Goal: Task Accomplishment & Management: Use online tool/utility

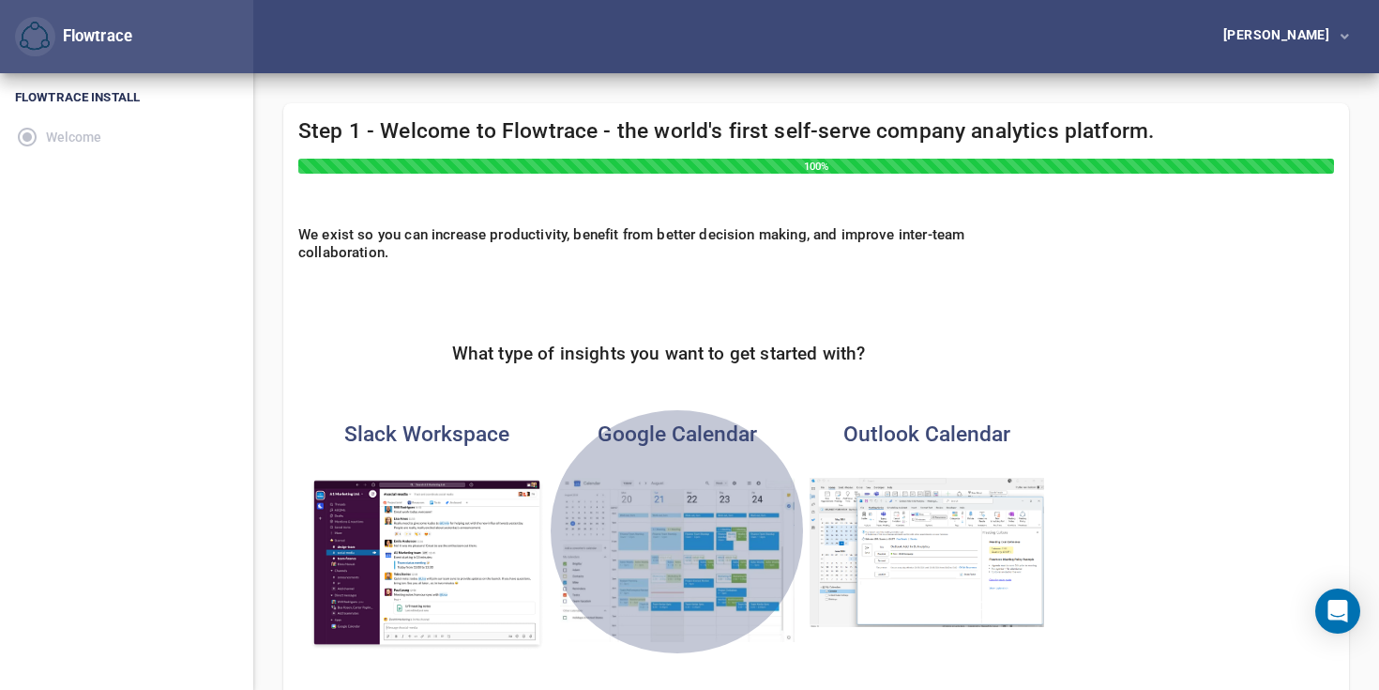
click at [695, 561] on img "button" at bounding box center [677, 560] width 235 height 164
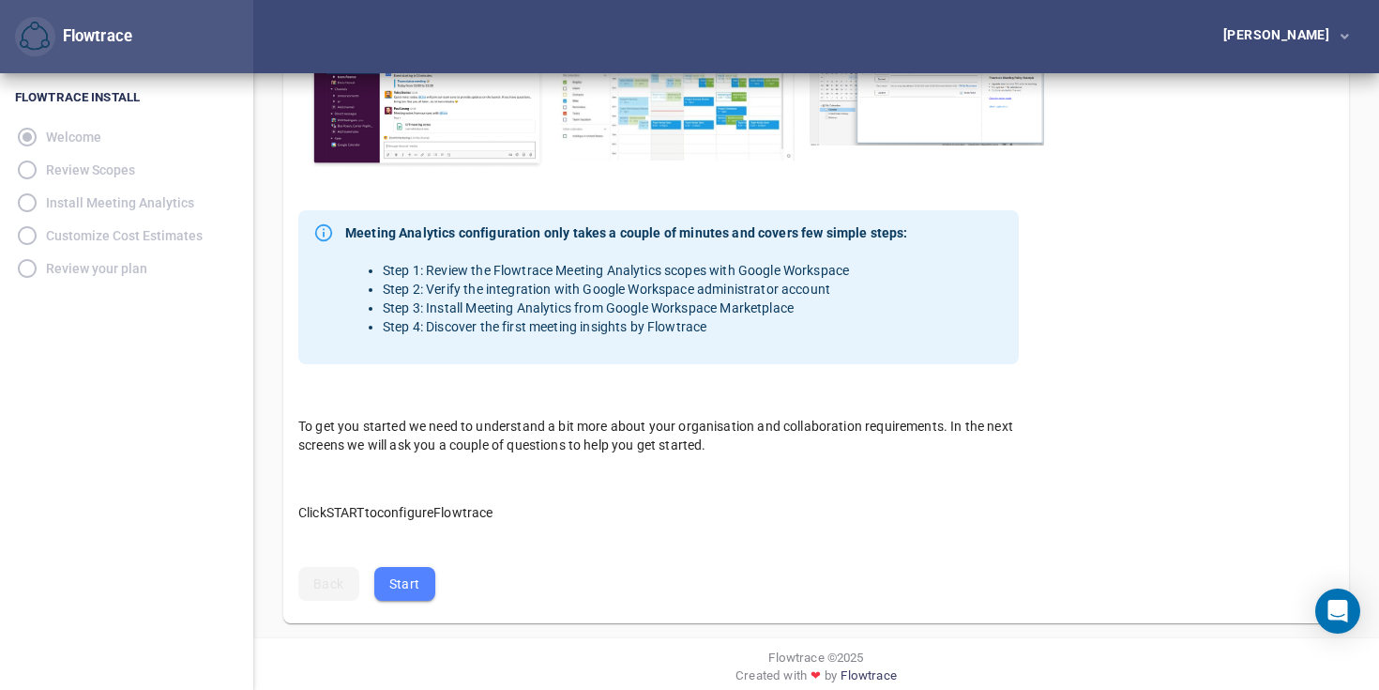
scroll to position [498, 0]
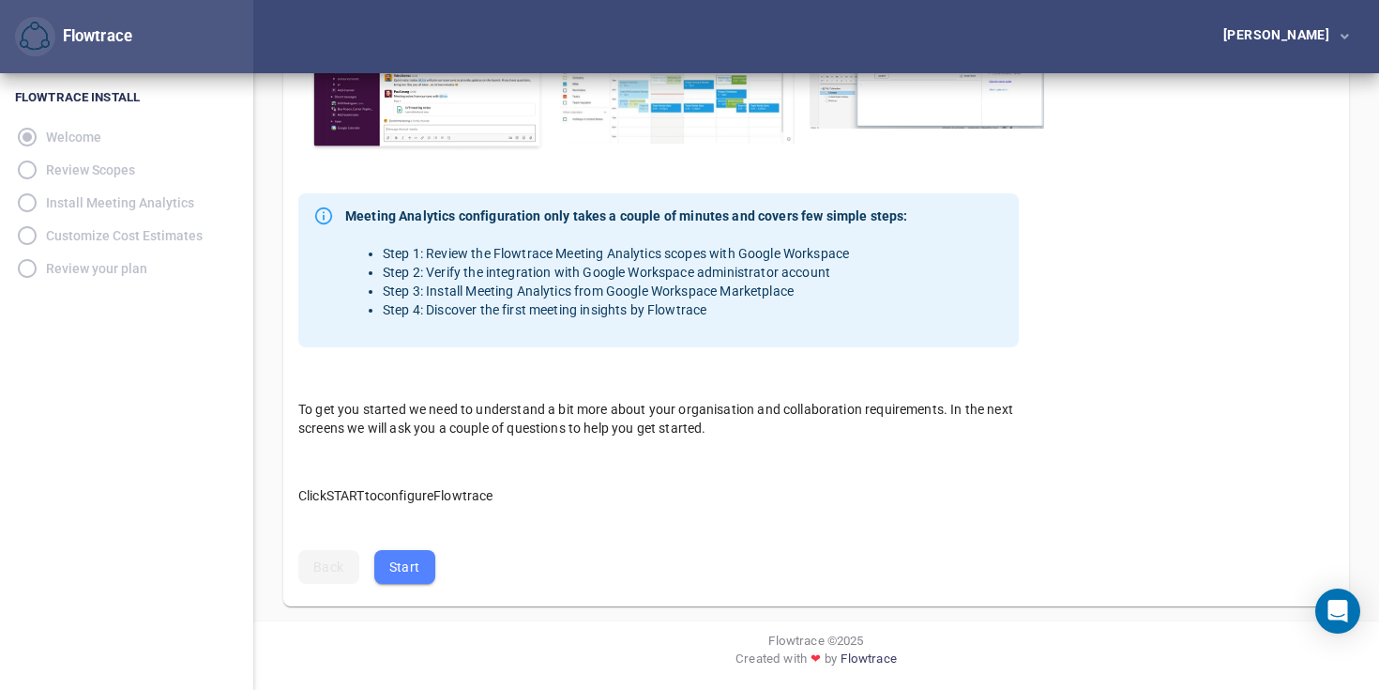
click at [411, 571] on span "Start" at bounding box center [404, 567] width 31 height 23
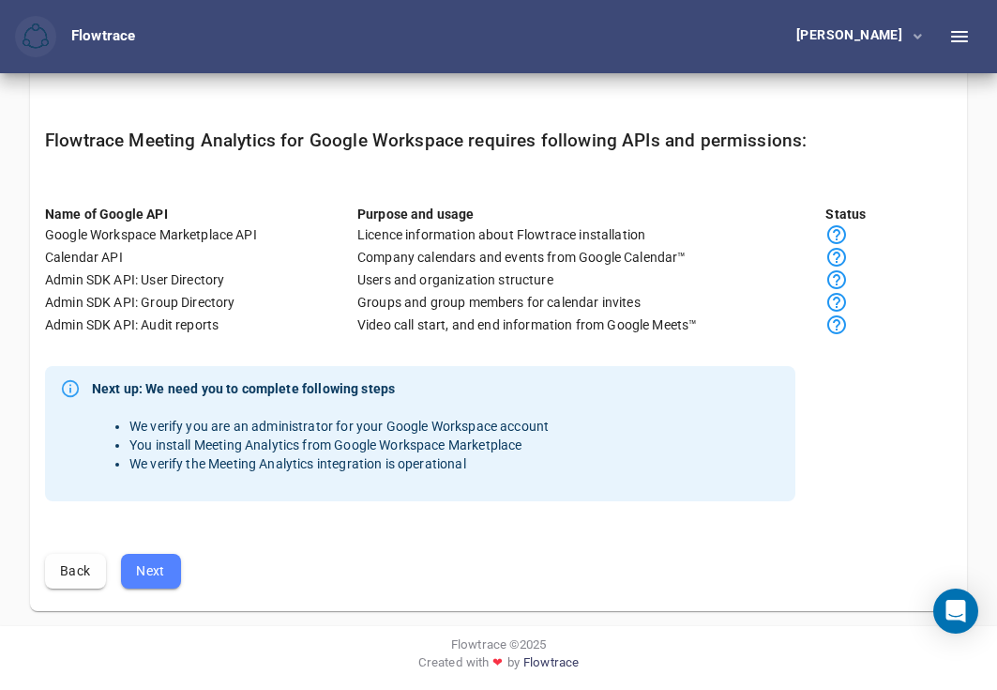
scroll to position [107, 0]
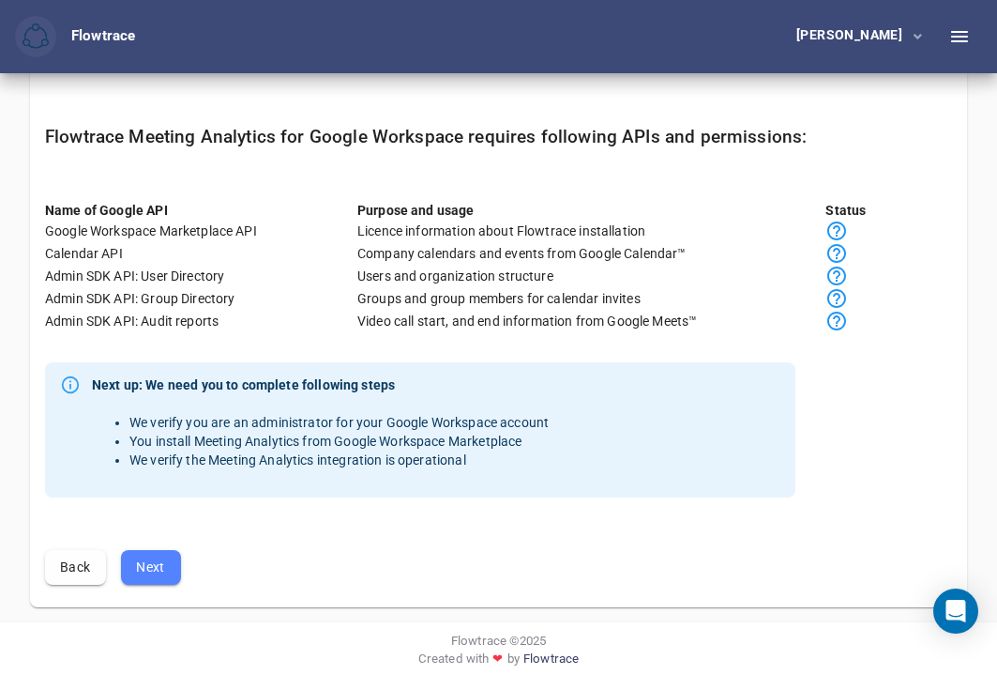
click at [153, 572] on span "Next" at bounding box center [151, 567] width 30 height 23
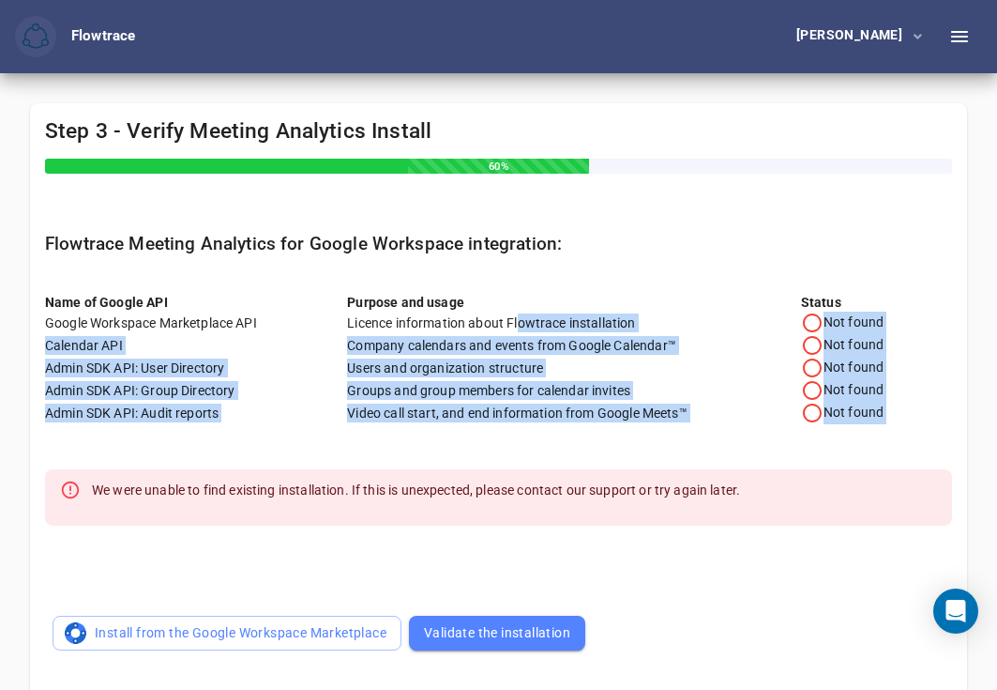
drag, startPoint x: 519, startPoint y: 317, endPoint x: 697, endPoint y: 473, distance: 236.7
click at [697, 473] on div "Name of Google API Purpose and usage Status Google Workspace Marketplace API Li…" at bounding box center [498, 464] width 937 height 433
click at [814, 324] on icon at bounding box center [812, 323] width 23 height 23
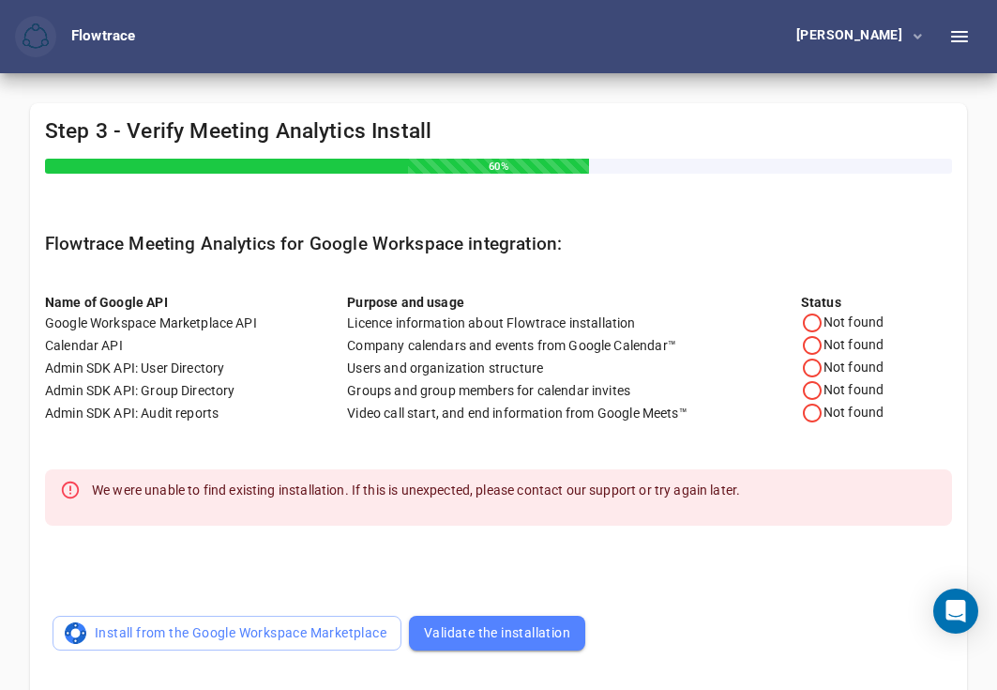
click at [498, 303] on div "Purpose and usage" at bounding box center [574, 302] width 454 height 19
click at [470, 621] on span "Validate the installation" at bounding box center [497, 632] width 146 height 23
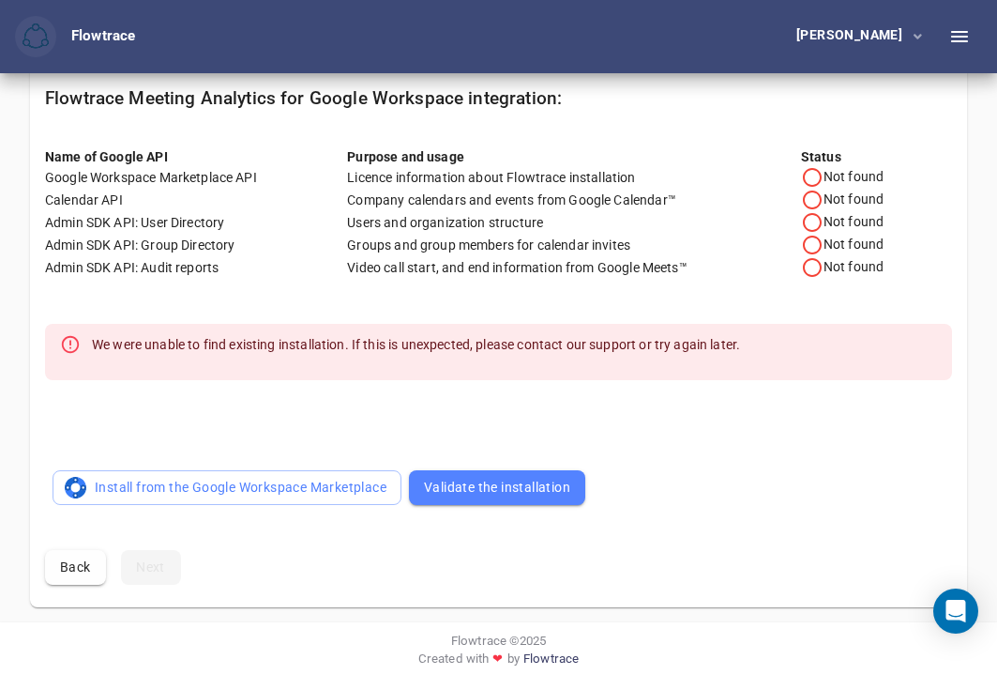
click at [530, 492] on span "Validate the installation" at bounding box center [497, 487] width 146 height 23
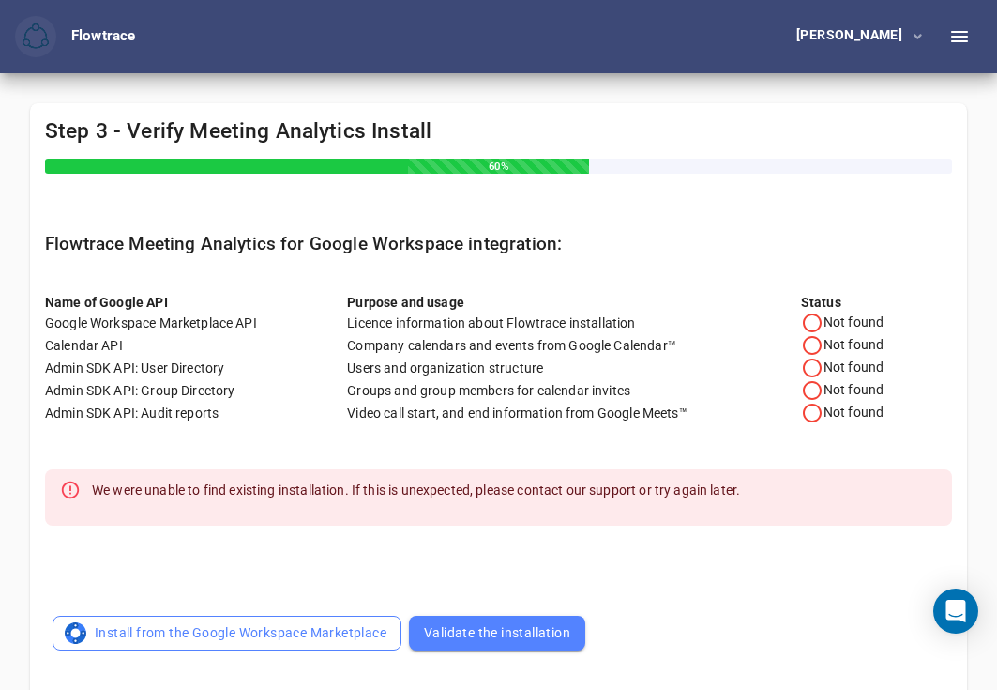
click at [140, 640] on span "Install from the Google Workspace Marketplace" at bounding box center [227, 632] width 319 height 23
click at [121, 34] on div "Flowtrace" at bounding box center [103, 36] width 64 height 21
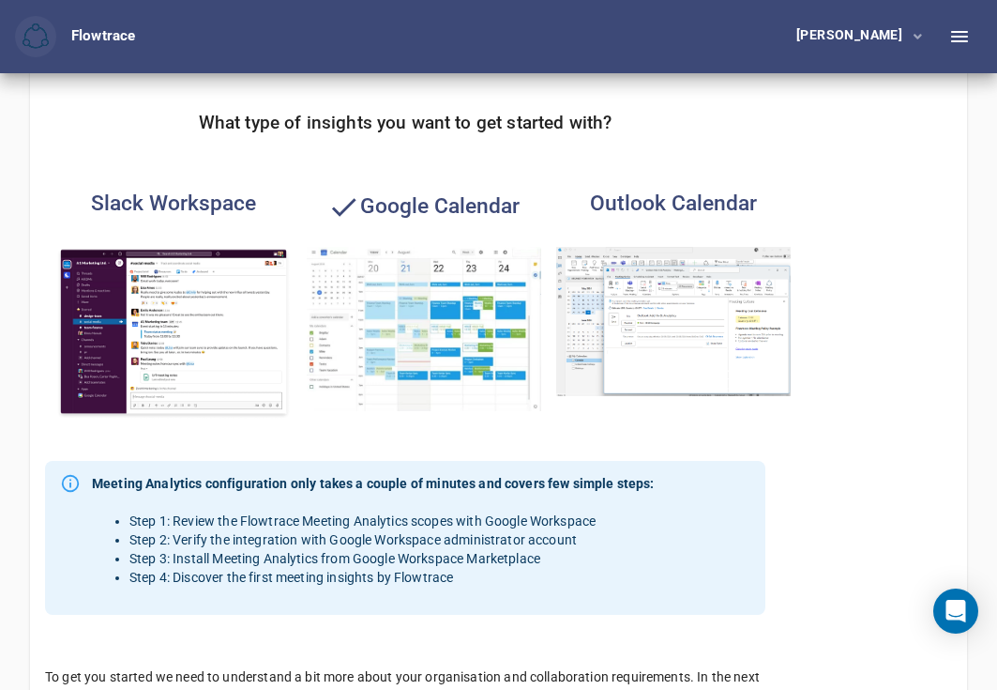
scroll to position [262, 0]
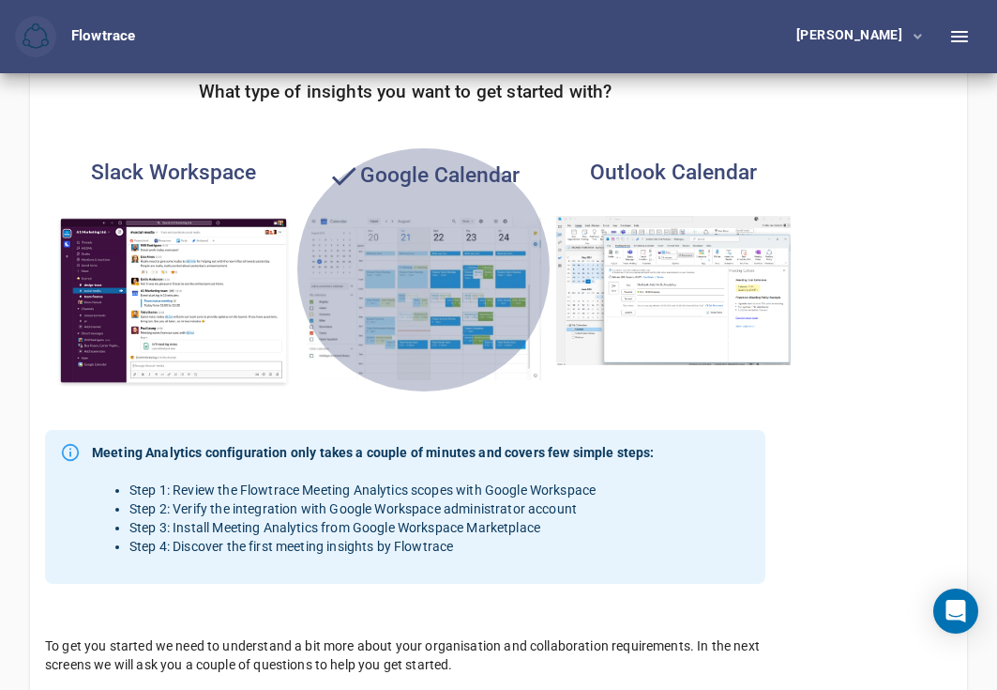
click at [481, 253] on img "button" at bounding box center [424, 298] width 235 height 164
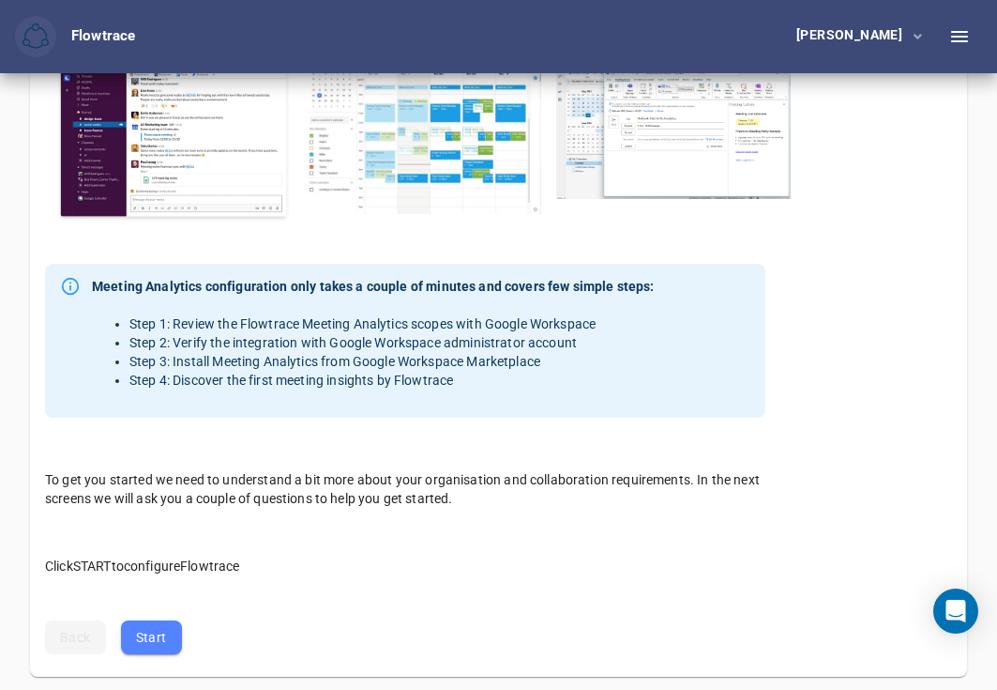
scroll to position [498, 0]
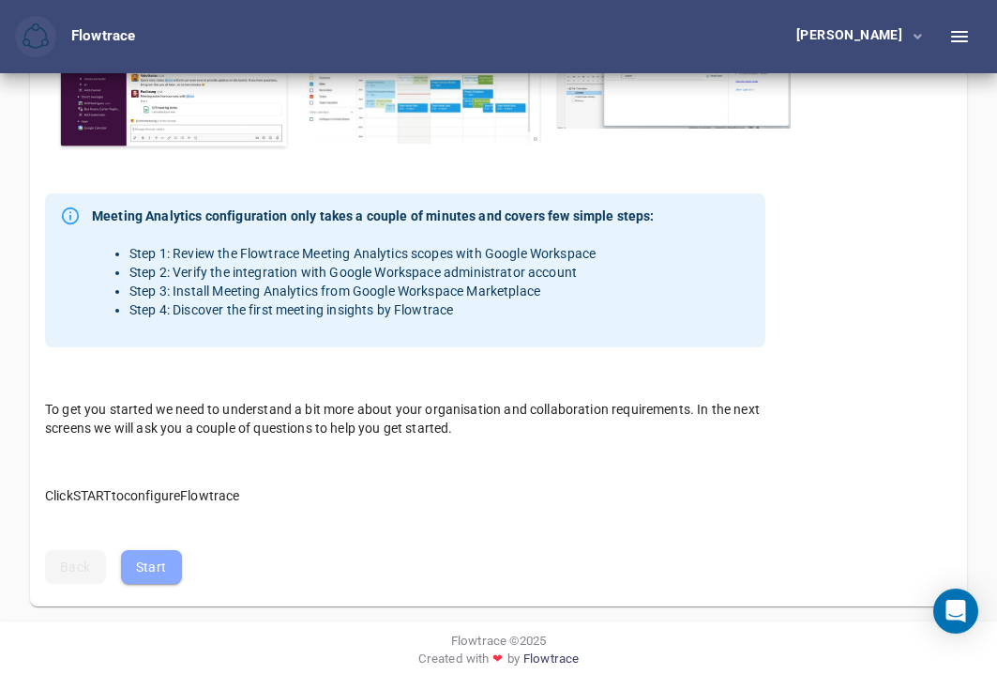
click at [159, 564] on span "Start" at bounding box center [151, 567] width 31 height 23
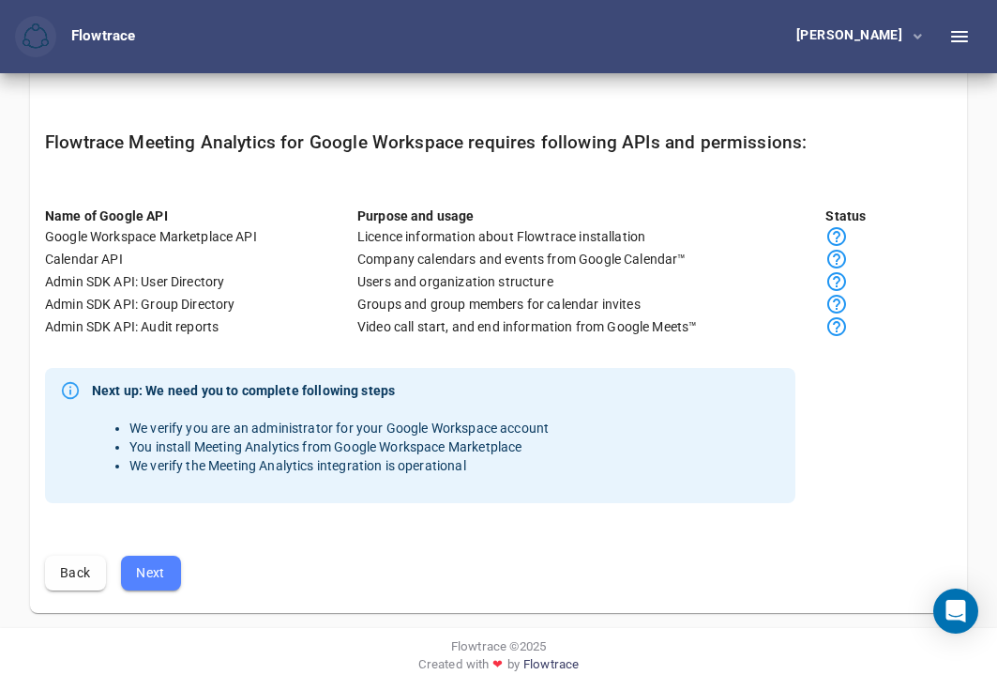
scroll to position [107, 0]
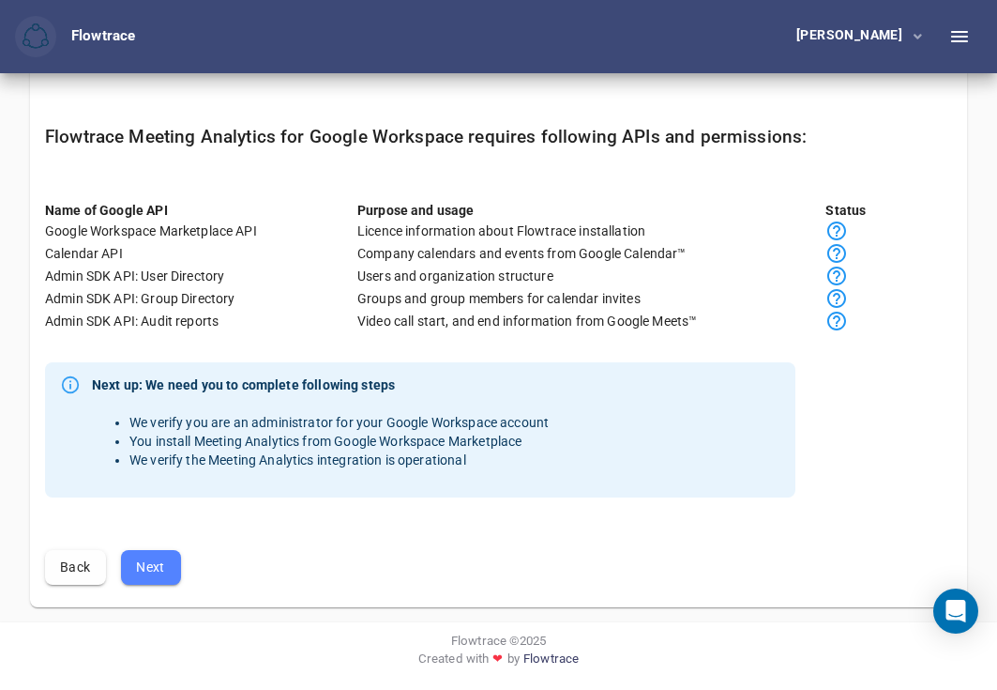
click at [159, 570] on span "Next" at bounding box center [151, 567] width 30 height 23
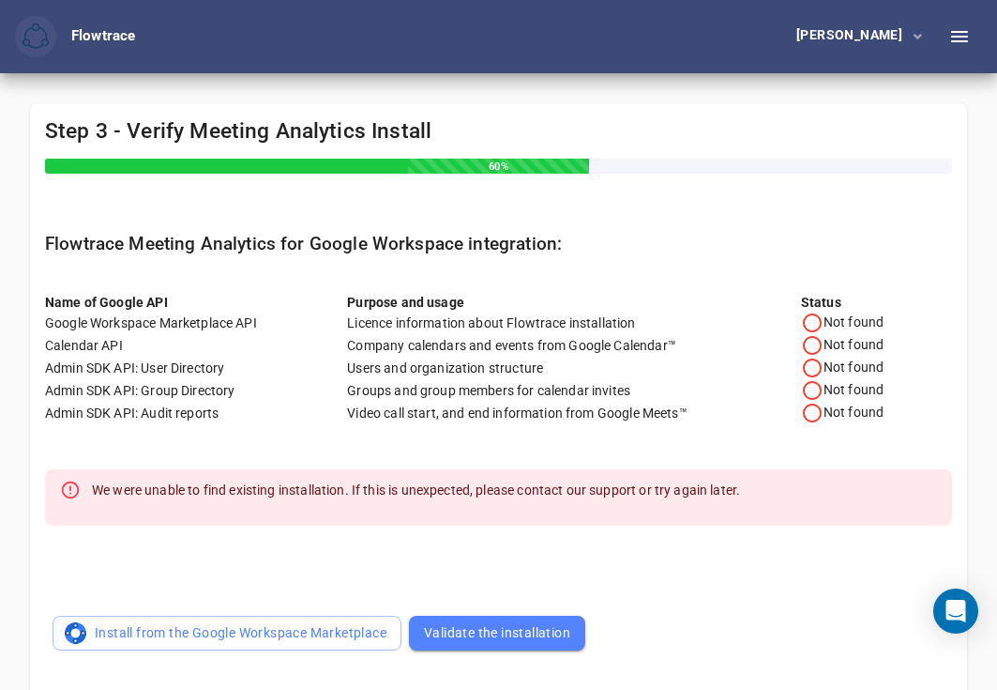
click at [811, 327] on icon at bounding box center [812, 323] width 23 height 23
click at [523, 630] on span "Validate the installation" at bounding box center [497, 632] width 146 height 23
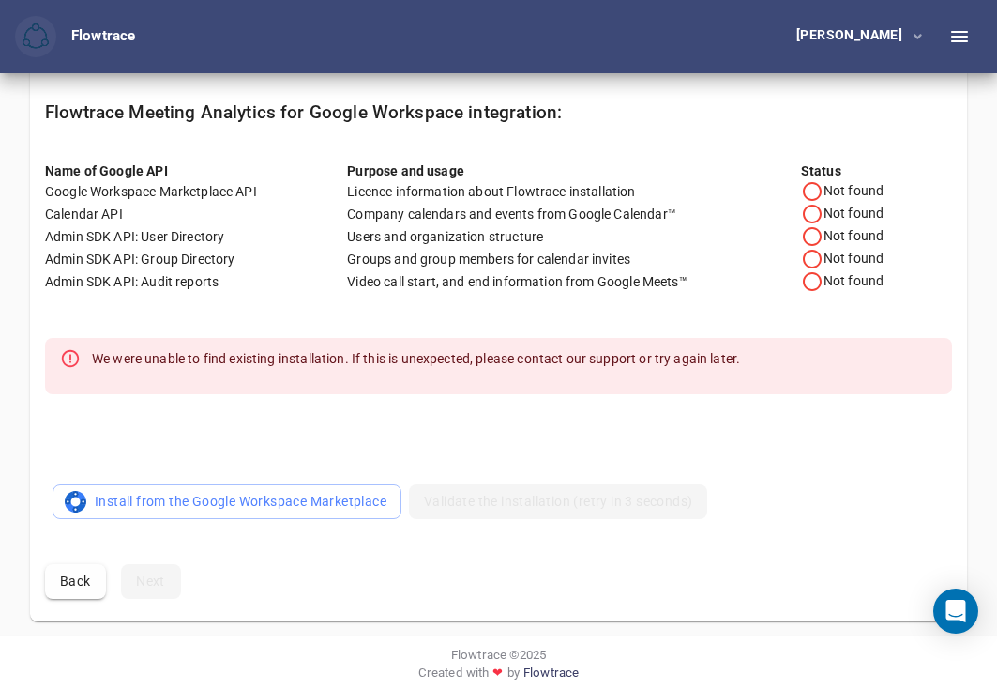
scroll to position [145, 0]
